Goal: Task Accomplishment & Management: Use online tool/utility

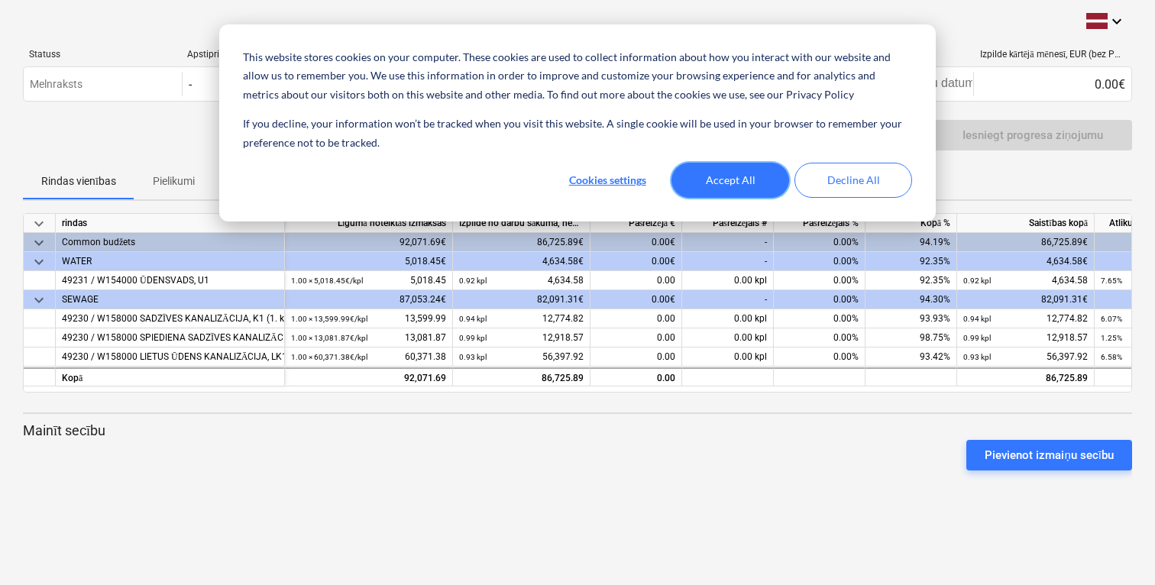
click at [736, 182] on button "Accept All" at bounding box center [731, 180] width 118 height 35
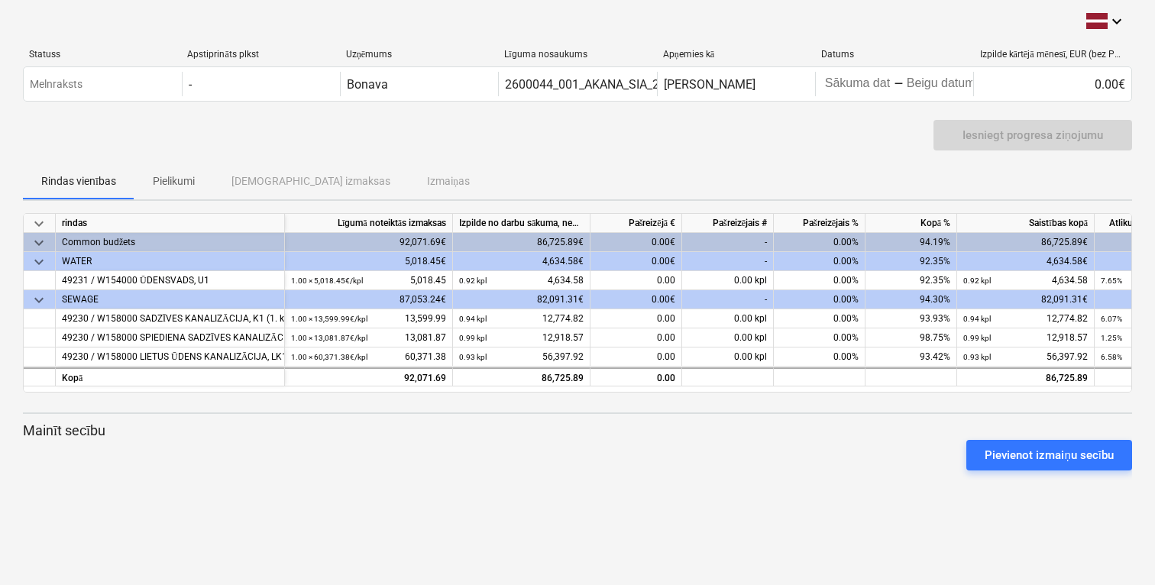
scroll to position [0, 101]
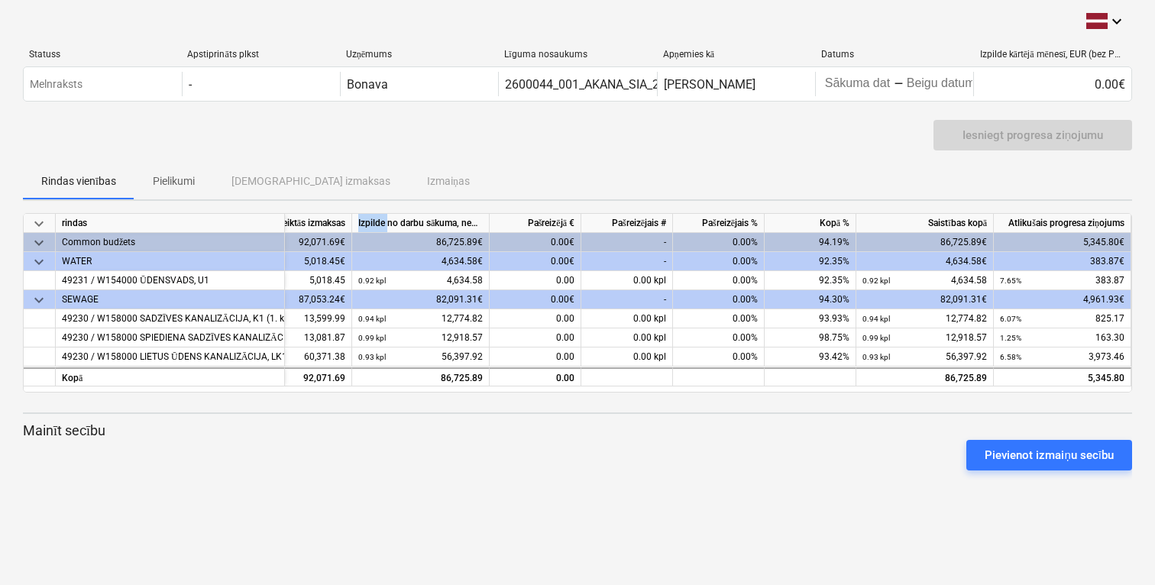
drag, startPoint x: 351, startPoint y: 219, endPoint x: 390, endPoint y: 214, distance: 39.3
click at [0, 0] on div "keyboard_arrow_down rindas Līgumā noteiktās izmaksas Izpilde no darbu sākuma, n…" at bounding box center [0, 0] width 0 height 0
drag, startPoint x: 350, startPoint y: 219, endPoint x: 364, endPoint y: 219, distance: 14.5
click at [0, 0] on div "keyboard_arrow_down rindas Līgumā noteiktās izmaksas Izpilde no darbu sākuma, n…" at bounding box center [0, 0] width 0 height 0
click at [555, 261] on div "0.00€" at bounding box center [536, 261] width 92 height 19
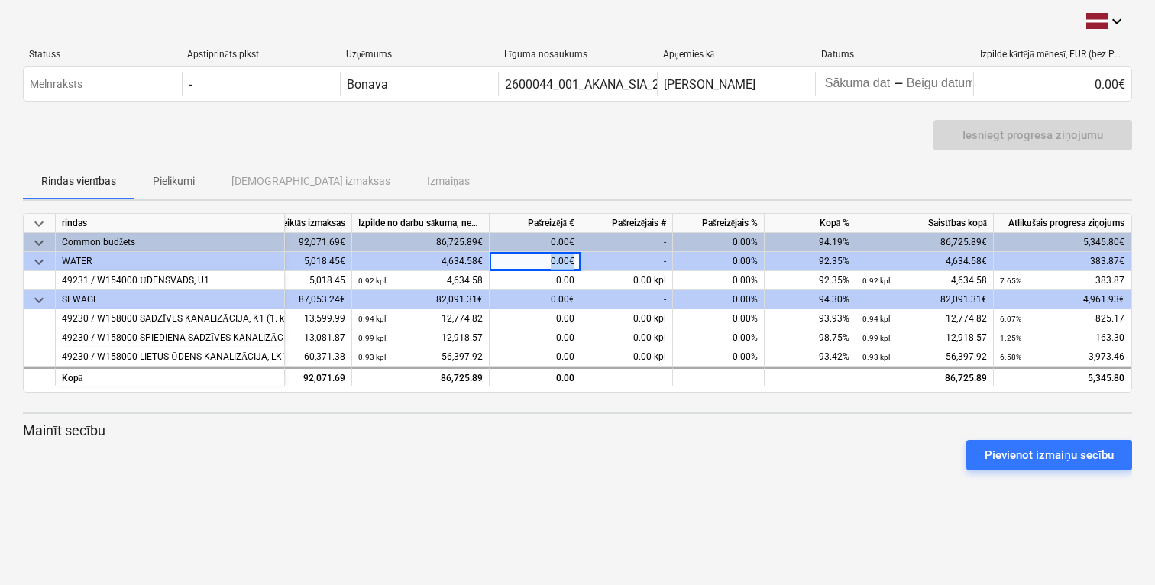
drag, startPoint x: 628, startPoint y: 261, endPoint x: 640, endPoint y: 261, distance: 12.2
click at [0, 0] on div "keyboard_arrow_down WATER 5,018.45€ 4,634.58€ 0.00€ - 0.00% 92.35% 4,634.58€ 38…" at bounding box center [0, 0] width 0 height 0
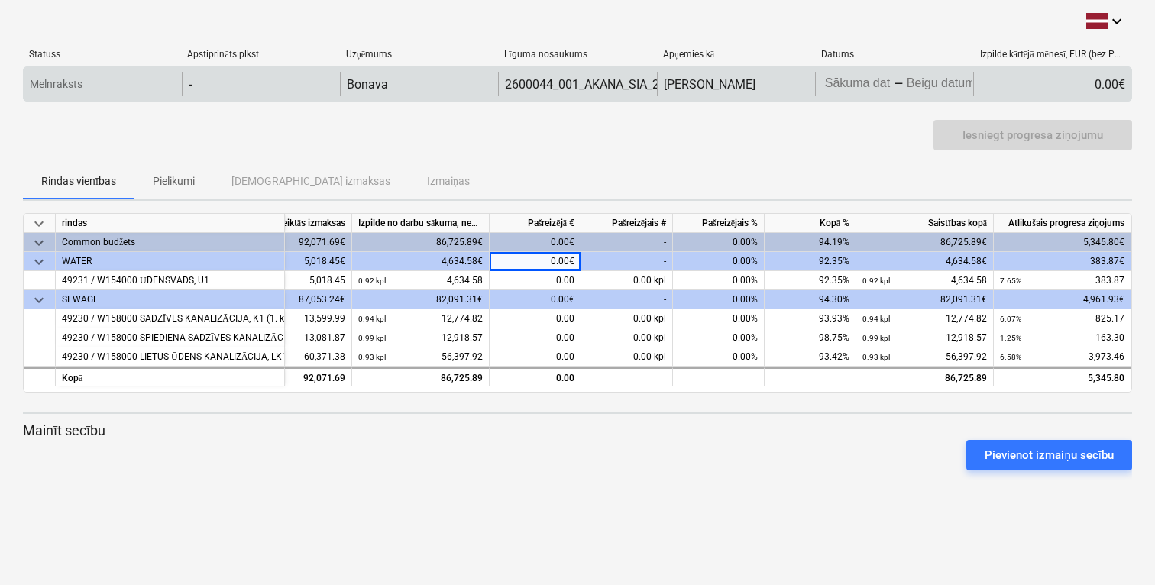
click at [101, 82] on div "Melnraksts" at bounding box center [103, 84] width 158 height 24
click at [238, 82] on div "-" at bounding box center [261, 84] width 158 height 24
click at [401, 79] on div "Bonava" at bounding box center [419, 84] width 158 height 24
click at [876, 79] on body "This website stores cookies on your computer. These cookies are used to collect…" at bounding box center [577, 292] width 1155 height 585
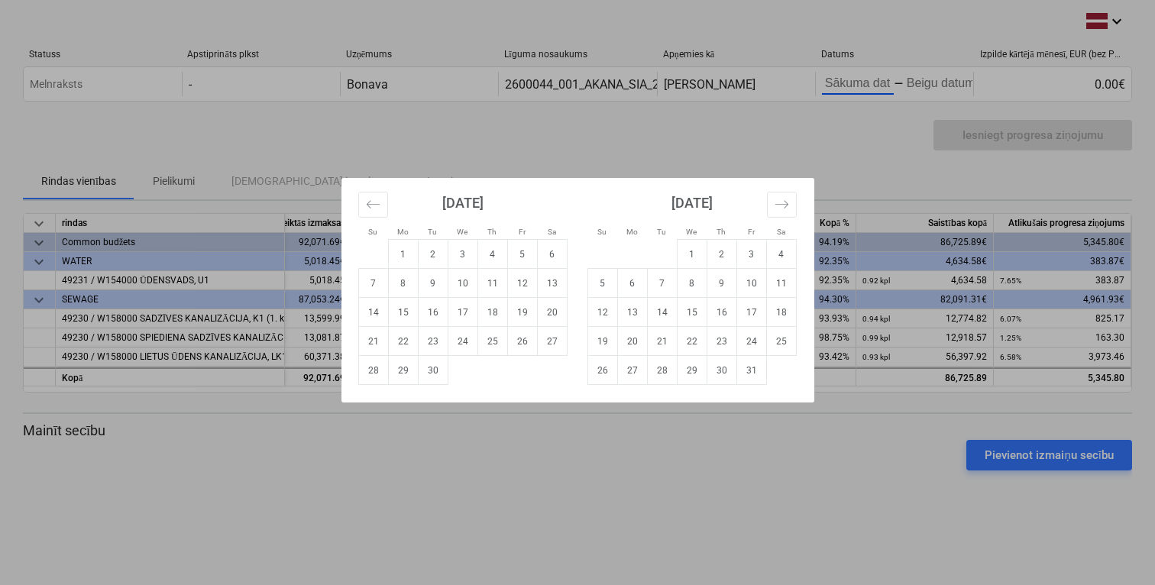
drag, startPoint x: 876, startPoint y: 79, endPoint x: 829, endPoint y: 115, distance: 58.8
click at [829, 115] on div "Su Mo Tu We Th Fr Sa Su Mo Tu We Th Fr Sa [DATE] 1 2 3 4 5 6 7 8 9 10 11 12 13 …" at bounding box center [577, 292] width 1155 height 585
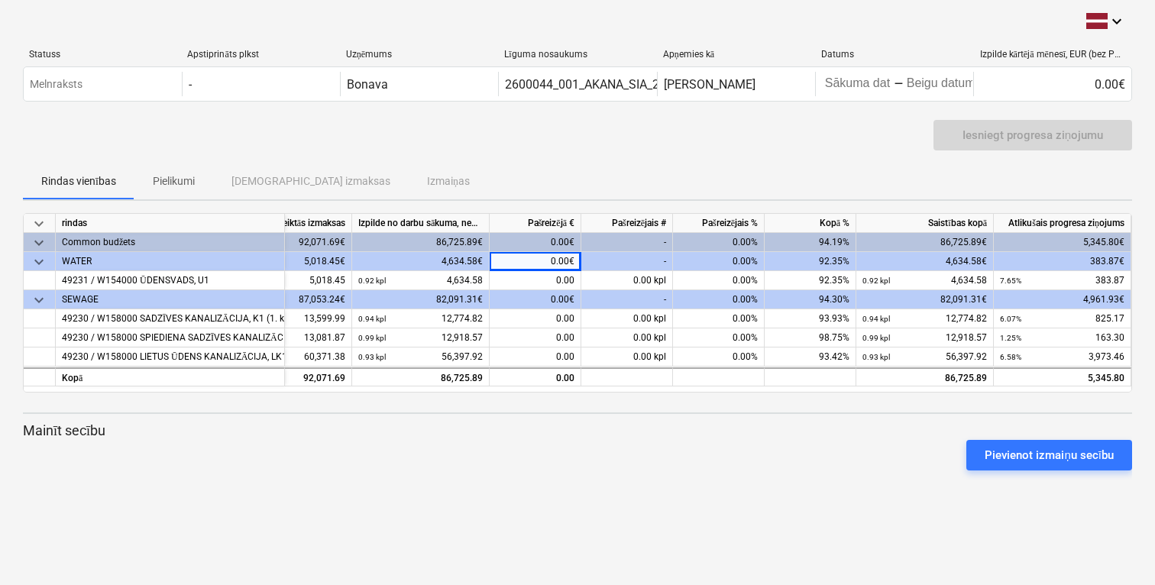
click at [37, 262] on span "keyboard_arrow_down" at bounding box center [39, 262] width 18 height 18
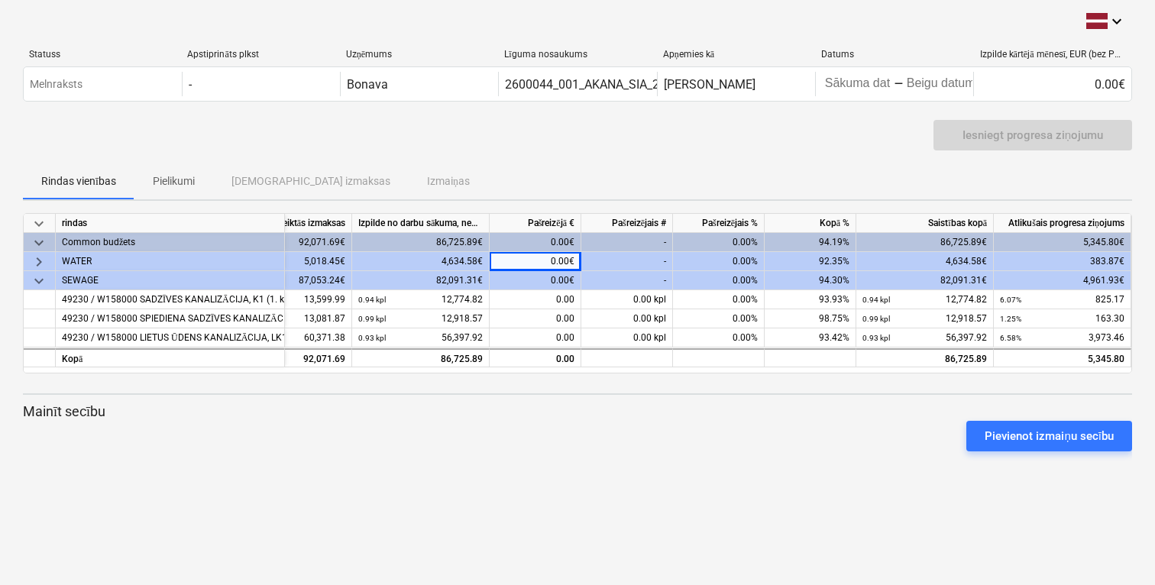
click at [42, 258] on span "keyboard_arrow_right" at bounding box center [39, 262] width 18 height 18
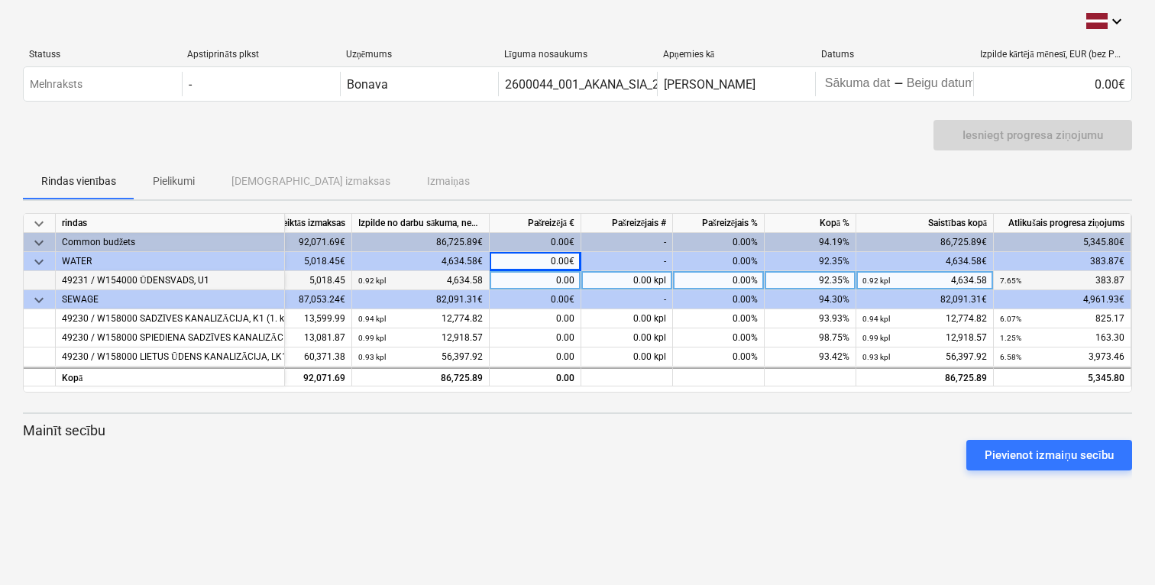
click at [540, 279] on div "0.00" at bounding box center [536, 280] width 92 height 19
type input "383,87"
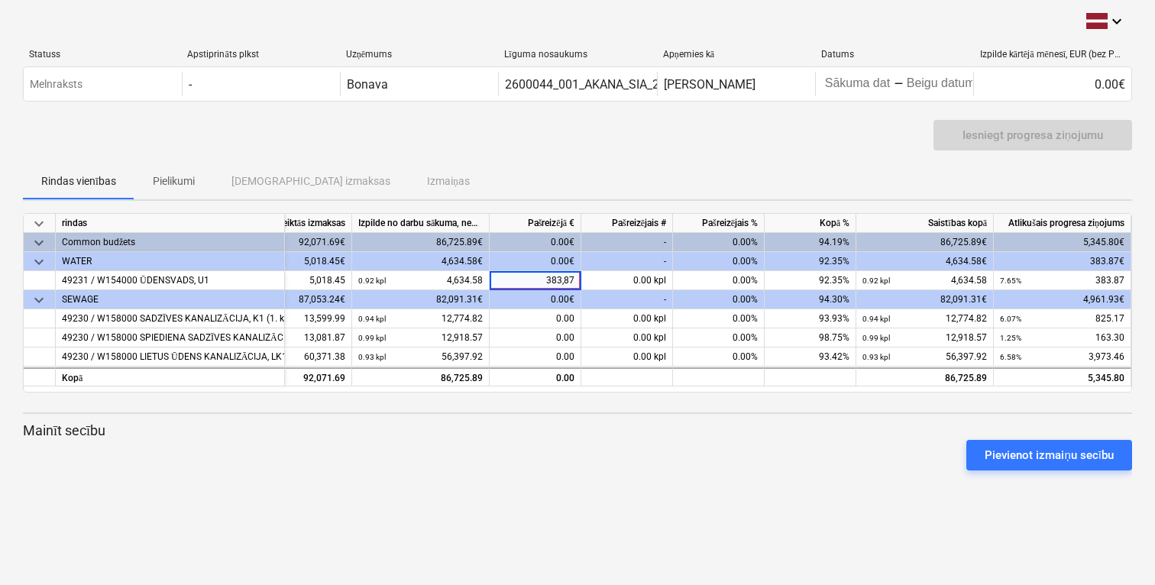
click at [700, 526] on div "keyboard_arrow_down Statuss Apstiprināts plkst Uzņēmums Līguma nosaukums Apņemi…" at bounding box center [577, 292] width 1155 height 585
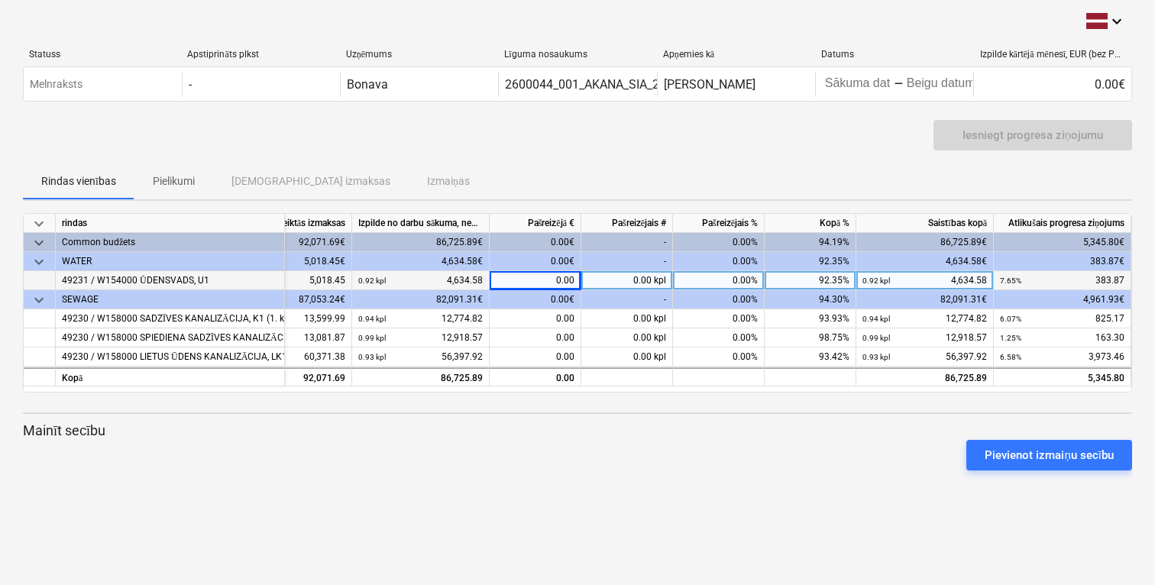
click at [526, 277] on div "0.00" at bounding box center [536, 280] width 92 height 19
type input "383.87"
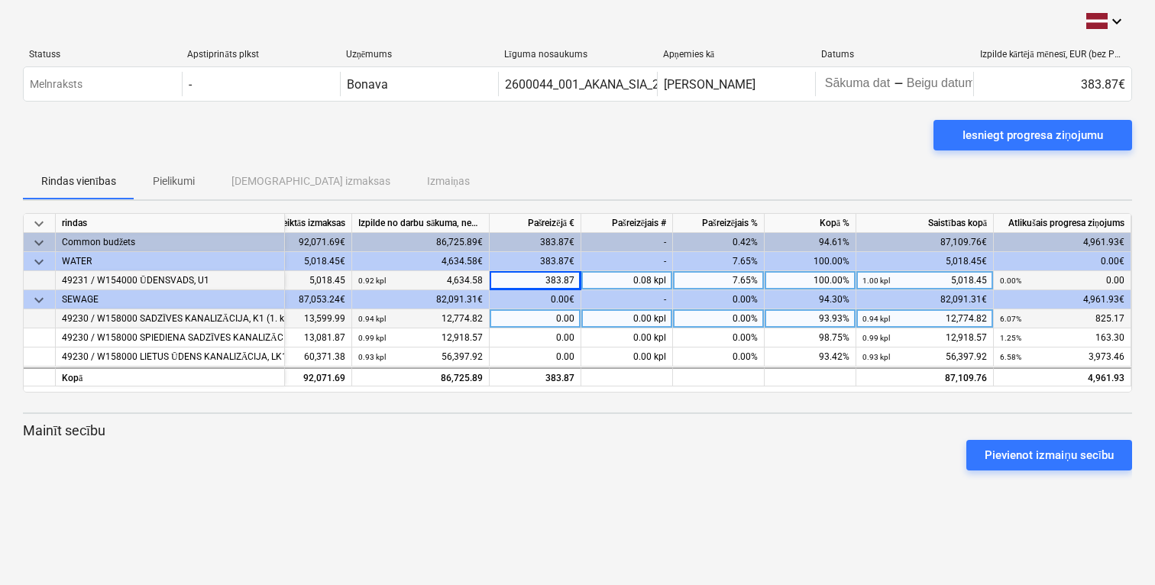
click at [549, 317] on div "0.00" at bounding box center [536, 318] width 92 height 19
type input "825.17"
type input "163.3"
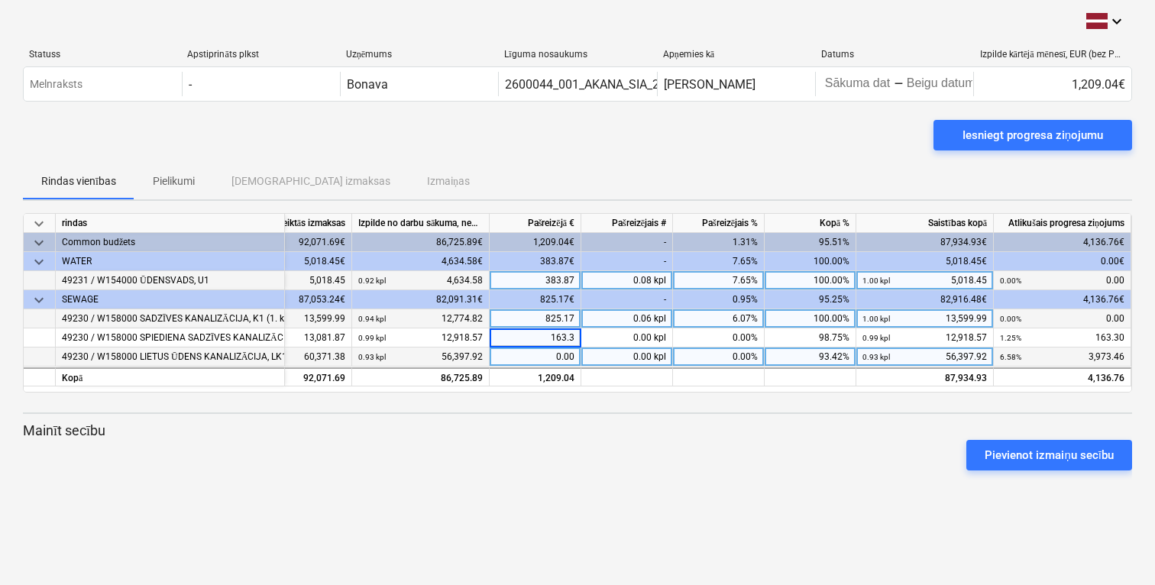
click at [549, 353] on div "0.00" at bounding box center [536, 357] width 92 height 19
type input "3973.46"
click at [753, 440] on div "Pievienot izmaiņu secību" at bounding box center [578, 455] width 1122 height 43
